Goal: Information Seeking & Learning: Learn about a topic

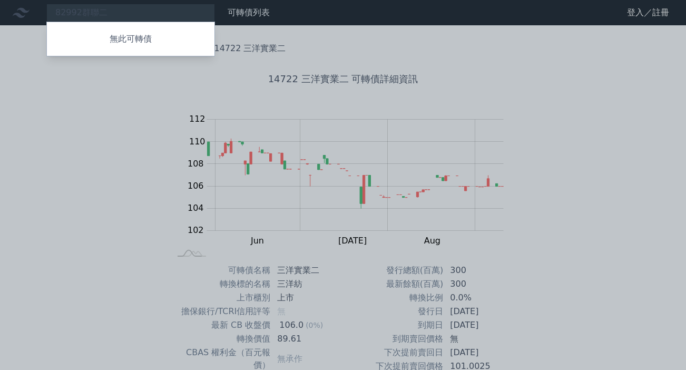
click at [110, 14] on div at bounding box center [343, 185] width 686 height 370
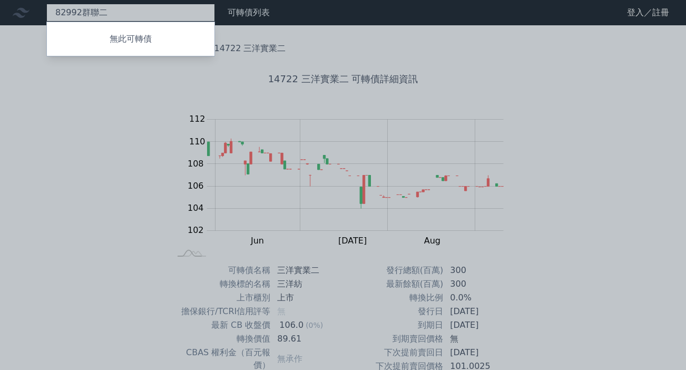
click at [111, 14] on div "82992群聯二 無此可轉債" at bounding box center [130, 13] width 168 height 18
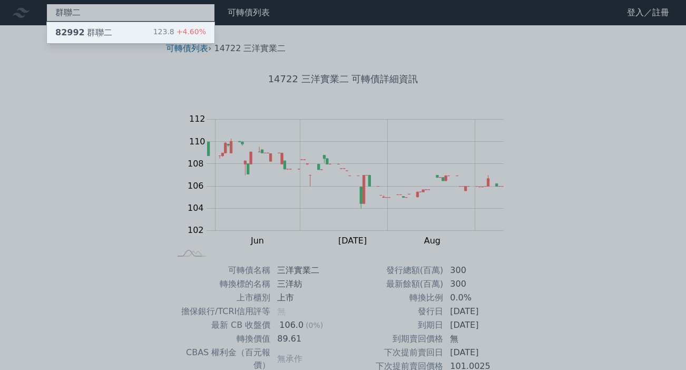
type input "群聯二"
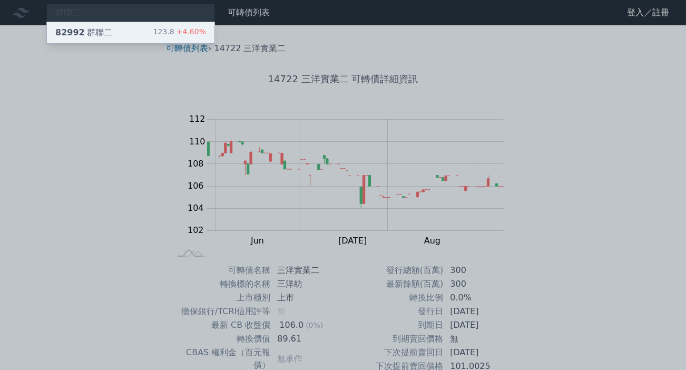
click at [92, 34] on div "82992 群聯二" at bounding box center [83, 32] width 57 height 13
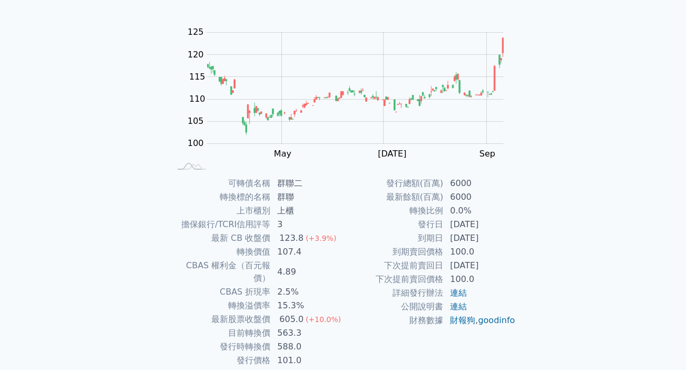
scroll to position [118, 0]
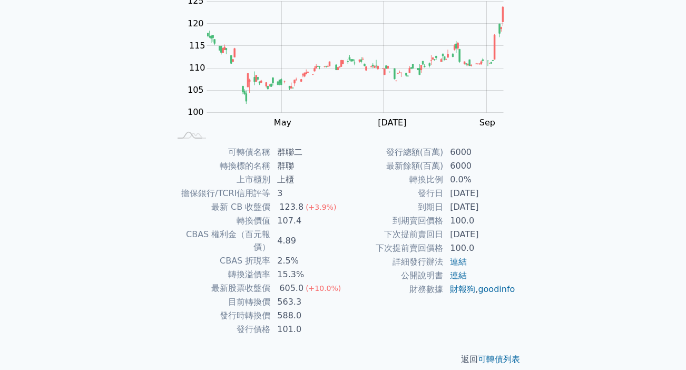
drag, startPoint x: 450, startPoint y: 207, endPoint x: 498, endPoint y: 207, distance: 47.4
click at [498, 207] on td "[DATE]" at bounding box center [479, 207] width 72 height 14
copy td "[DATE]"
click at [458, 261] on link "連結" at bounding box center [458, 261] width 17 height 10
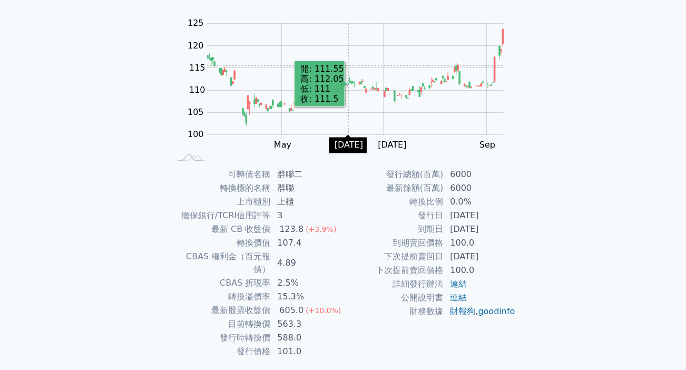
scroll to position [92, 0]
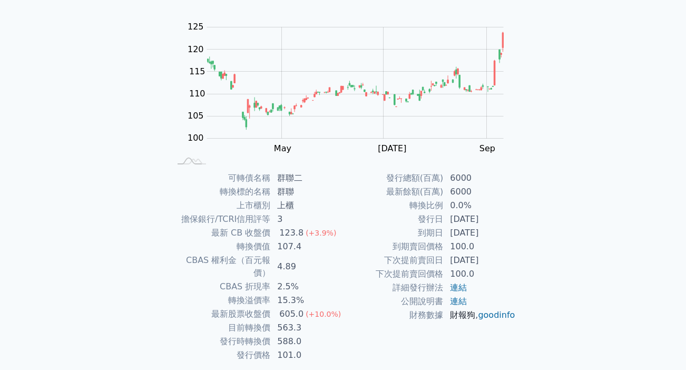
click at [465, 319] on link "財報狗" at bounding box center [462, 315] width 25 height 10
